Goal: Task Accomplishment & Management: Use online tool/utility

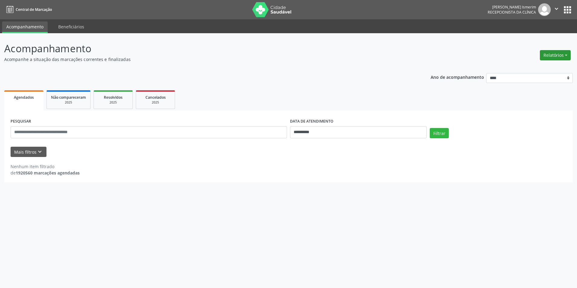
click at [567, 53] on button "Relatórios" at bounding box center [555, 55] width 31 height 10
click at [537, 68] on link "Agendamentos" at bounding box center [538, 68] width 65 height 8
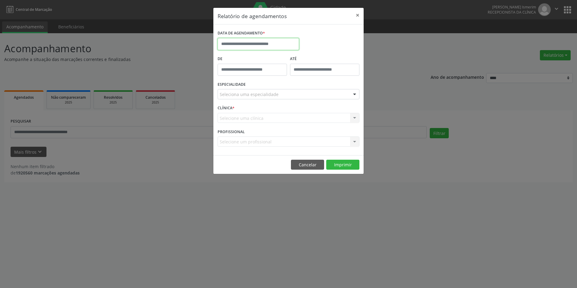
click at [241, 42] on input "text" at bounding box center [257, 44] width 81 height 12
click at [291, 89] on span "12" at bounding box center [290, 88] width 12 height 12
type input "**********"
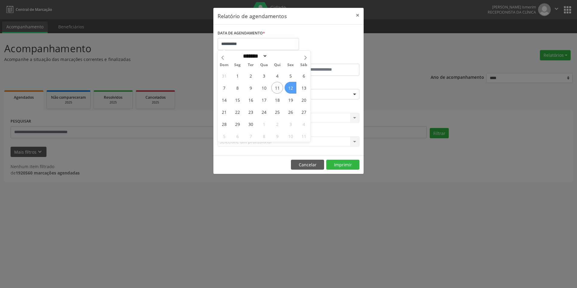
click at [291, 89] on span "12" at bounding box center [290, 88] width 12 height 12
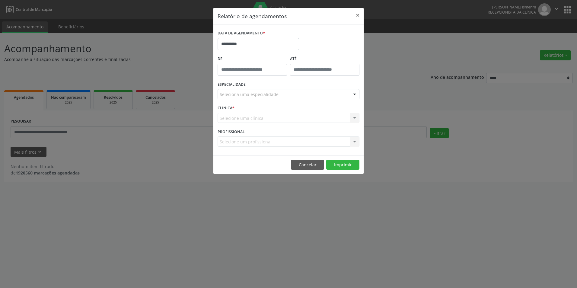
click at [285, 94] on div "Seleciona uma especialidade" at bounding box center [288, 94] width 142 height 10
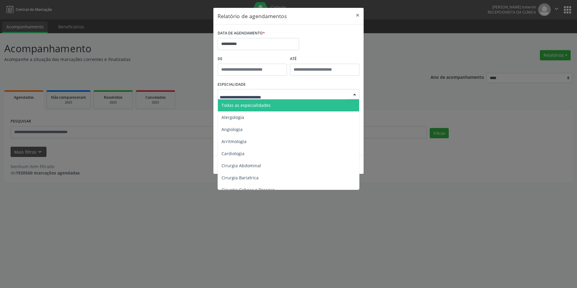
click at [283, 106] on span "Todas as especialidades" at bounding box center [289, 105] width 142 height 12
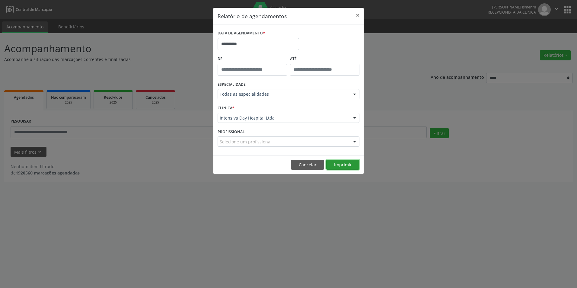
click at [348, 163] on button "Imprimir" at bounding box center [342, 165] width 33 height 10
